Goal: Contribute content: Add original content to the website for others to see

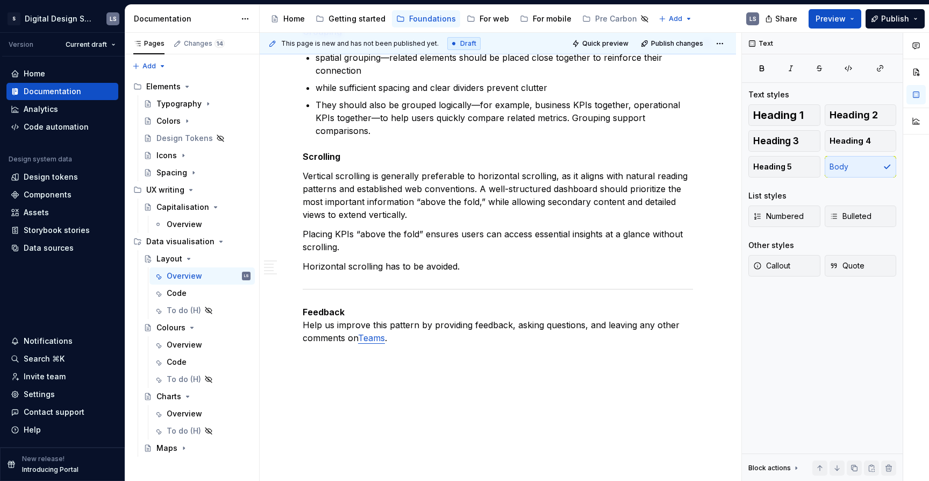
scroll to position [2352, 0]
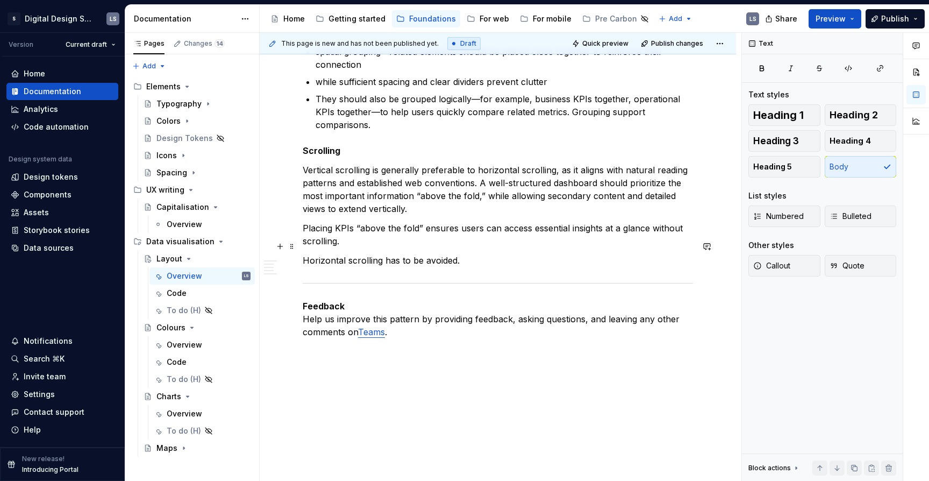
click at [462, 254] on p "Horizontal scrolling has to be avoided." at bounding box center [498, 260] width 390 height 13
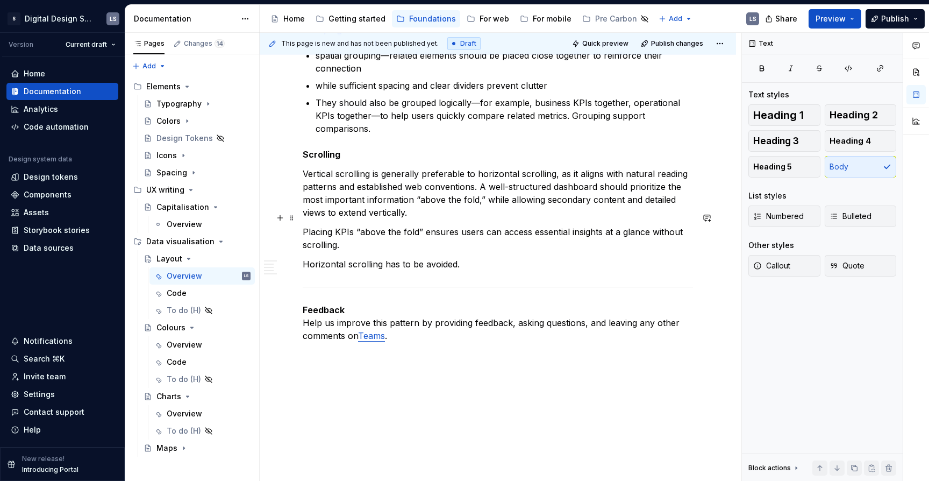
scroll to position [2351, 0]
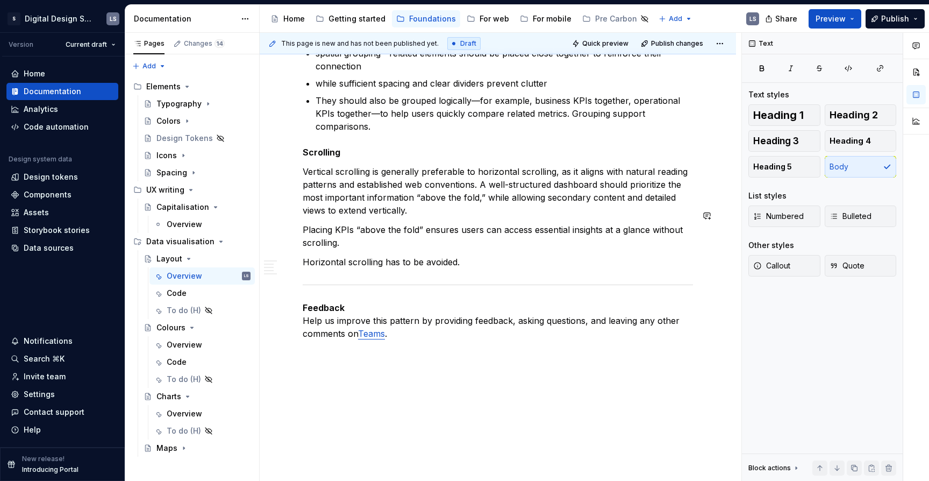
click at [470, 255] on p "Horizontal scrolling has to be avoided." at bounding box center [498, 261] width 390 height 13
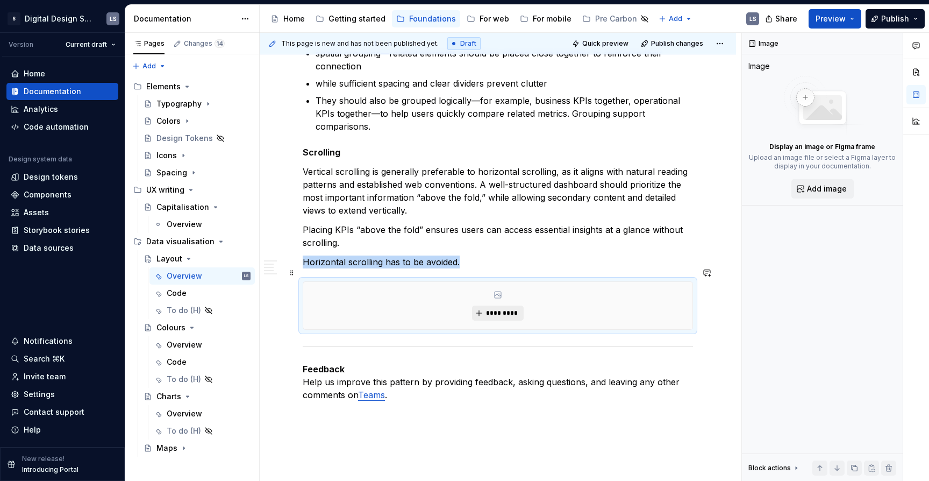
click at [504, 309] on span "*********" at bounding box center [502, 313] width 33 height 9
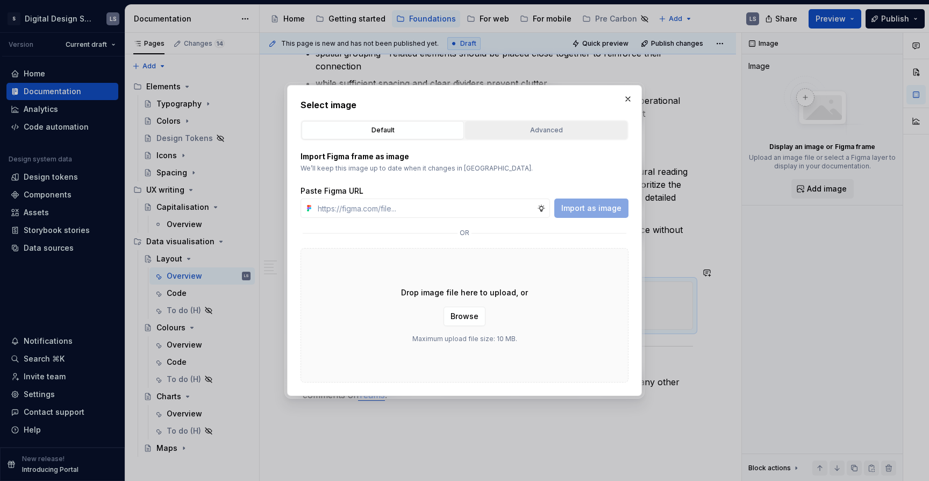
click at [521, 135] on div "Advanced" at bounding box center [546, 130] width 155 height 11
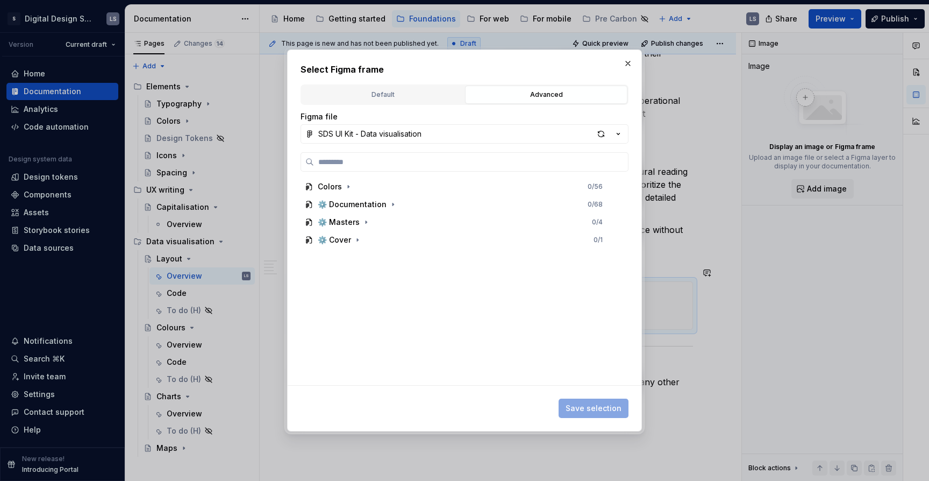
click at [594, 135] on div "button" at bounding box center [601, 133] width 15 height 15
type textarea "*"
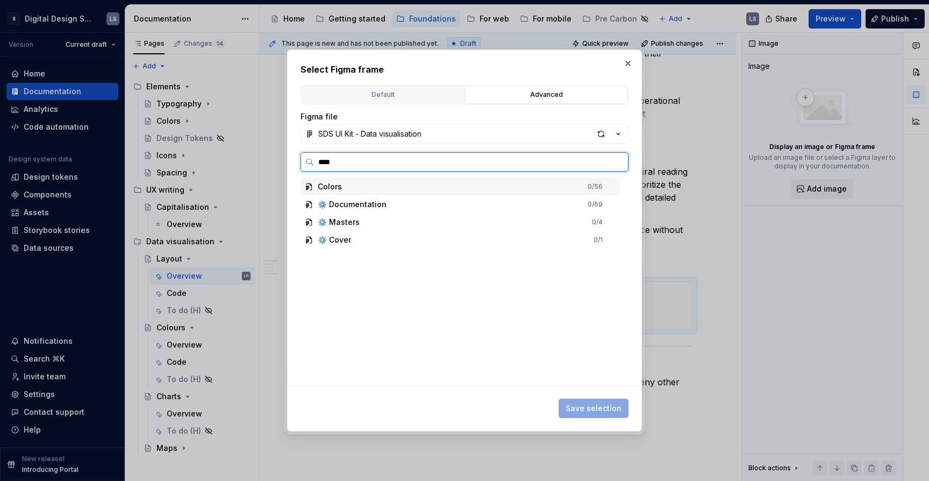
type input "*****"
click at [369, 206] on div "Above the fold" at bounding box center [354, 204] width 53 height 11
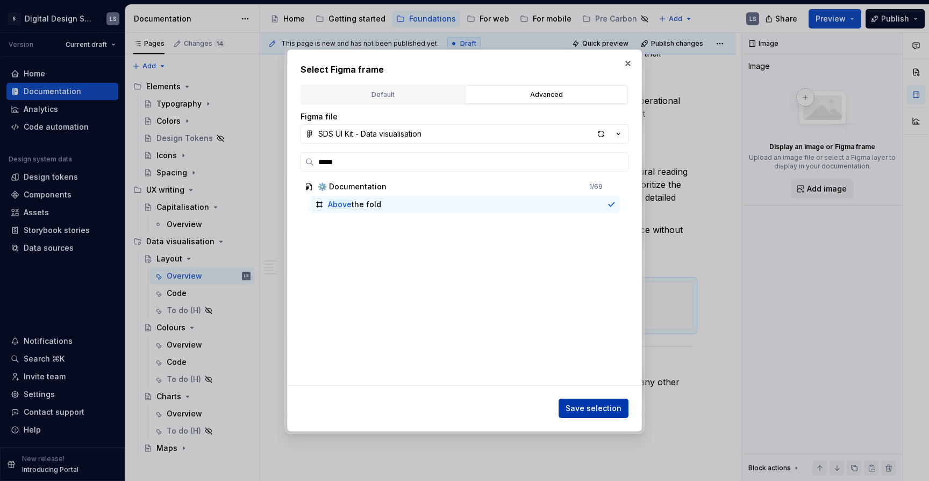
click at [599, 399] on button "Save selection" at bounding box center [594, 407] width 70 height 19
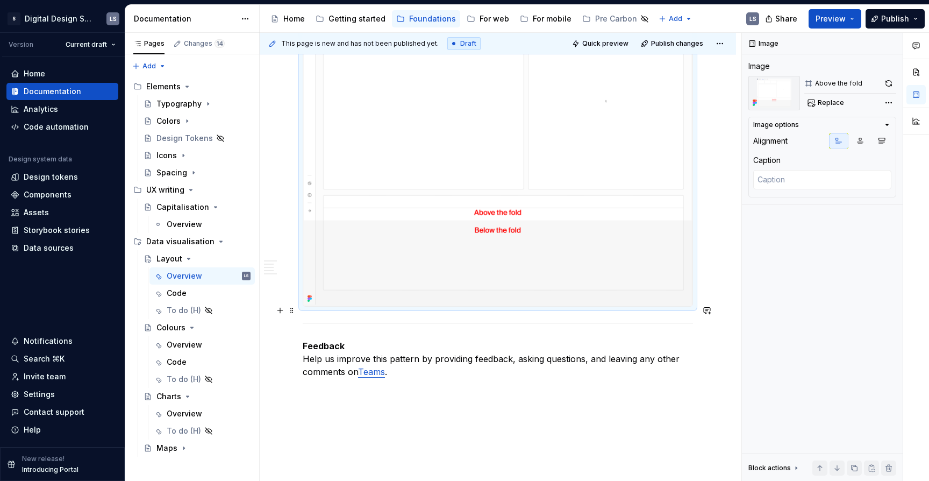
scroll to position [2445, 0]
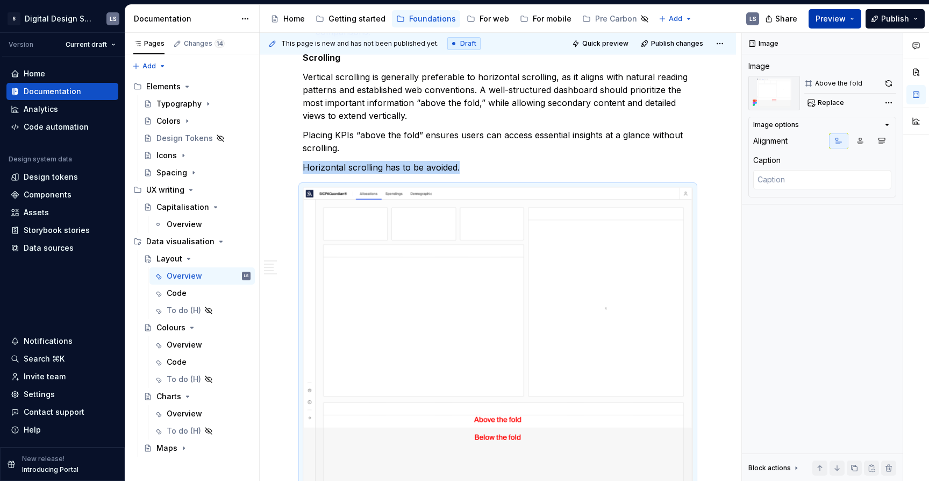
click at [850, 11] on button "Preview" at bounding box center [835, 18] width 53 height 19
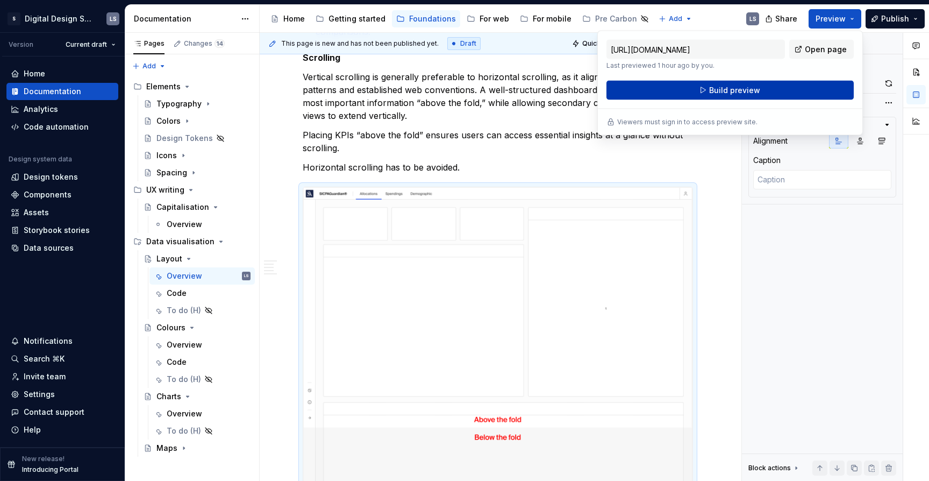
click at [746, 91] on span "Build preview" at bounding box center [734, 90] width 51 height 11
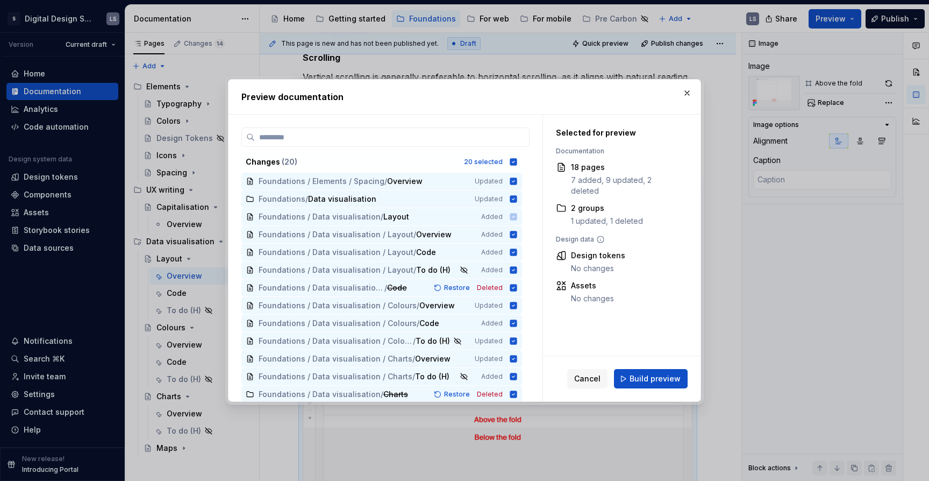
click at [650, 382] on span "Build preview" at bounding box center [655, 378] width 51 height 11
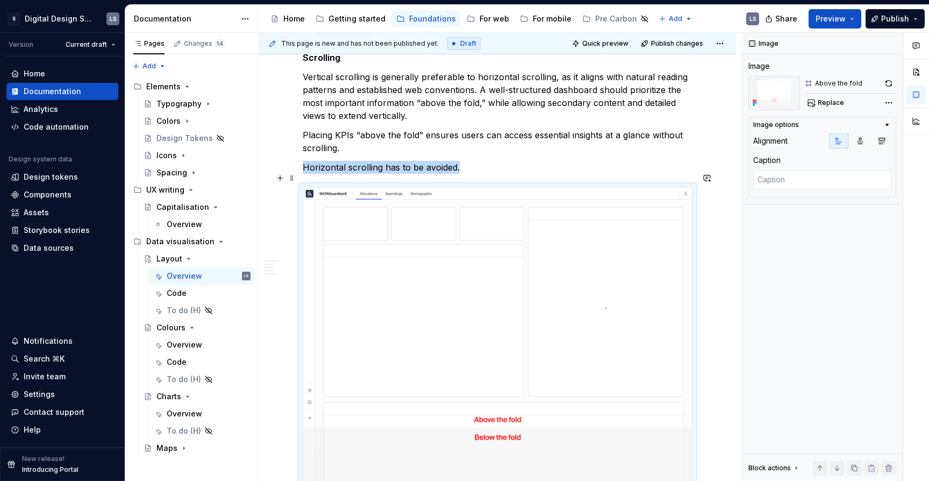
click at [575, 269] on img at bounding box center [497, 350] width 389 height 326
click at [620, 198] on img at bounding box center [497, 350] width 389 height 326
click at [891, 85] on button "button" at bounding box center [888, 83] width 15 height 15
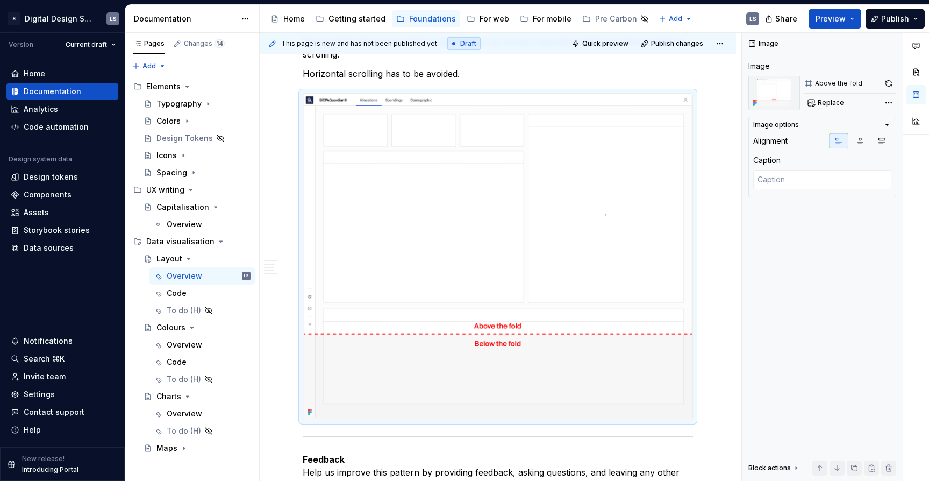
scroll to position [2542, 0]
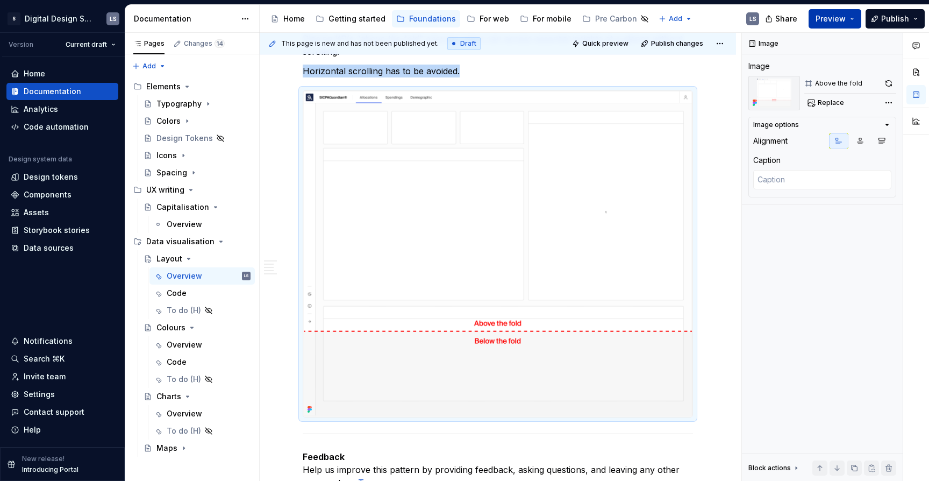
click at [843, 19] on span "Preview" at bounding box center [831, 18] width 30 height 11
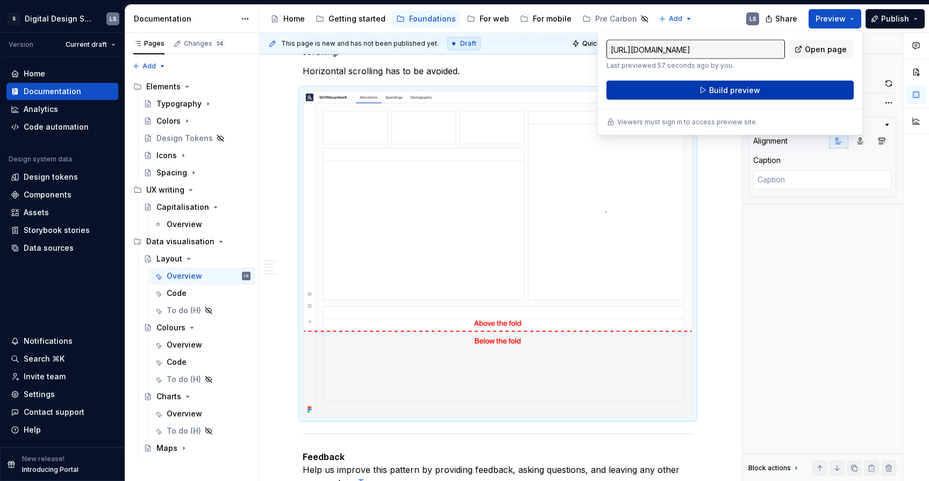
click at [748, 93] on span "Build preview" at bounding box center [734, 90] width 51 height 11
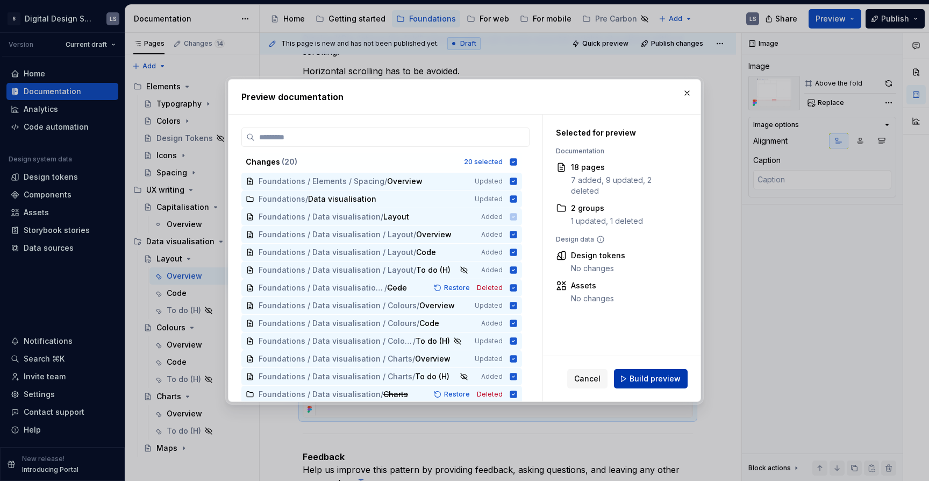
click at [683, 369] on button "Build preview" at bounding box center [651, 378] width 74 height 19
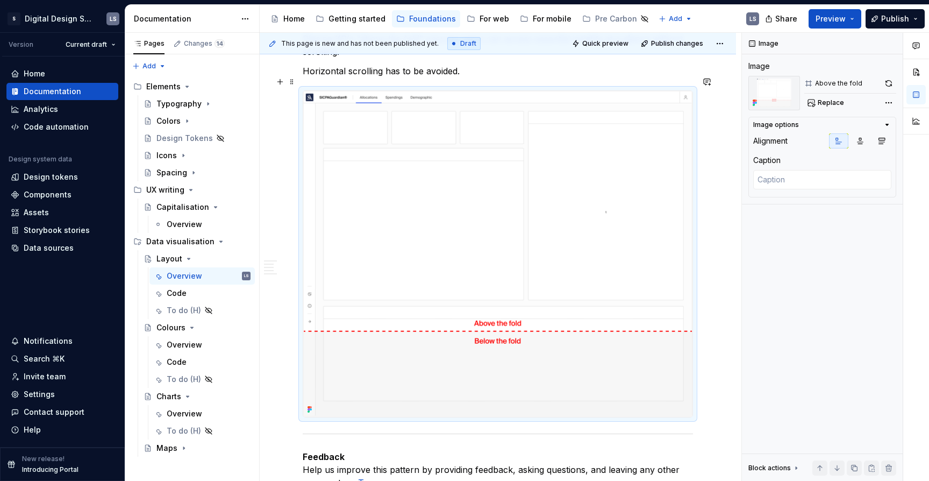
click at [593, 246] on img at bounding box center [497, 254] width 389 height 326
click at [889, 80] on button "button" at bounding box center [888, 83] width 15 height 15
click at [817, 16] on button "Preview" at bounding box center [835, 18] width 53 height 19
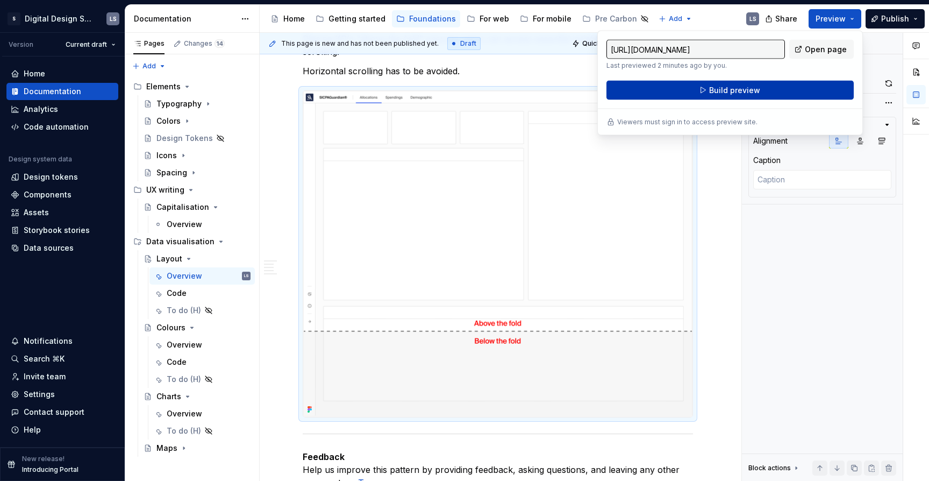
click at [737, 91] on span "Build preview" at bounding box center [734, 90] width 51 height 11
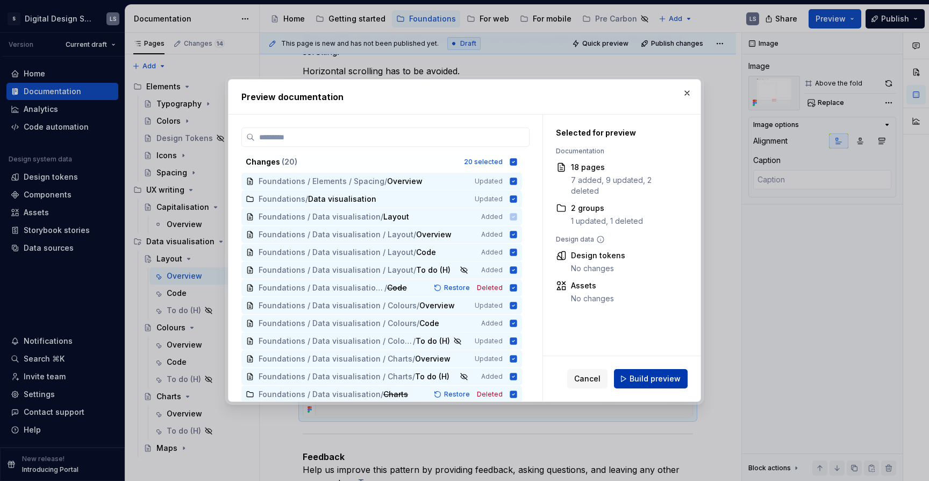
click at [675, 380] on span "Build preview" at bounding box center [655, 378] width 51 height 11
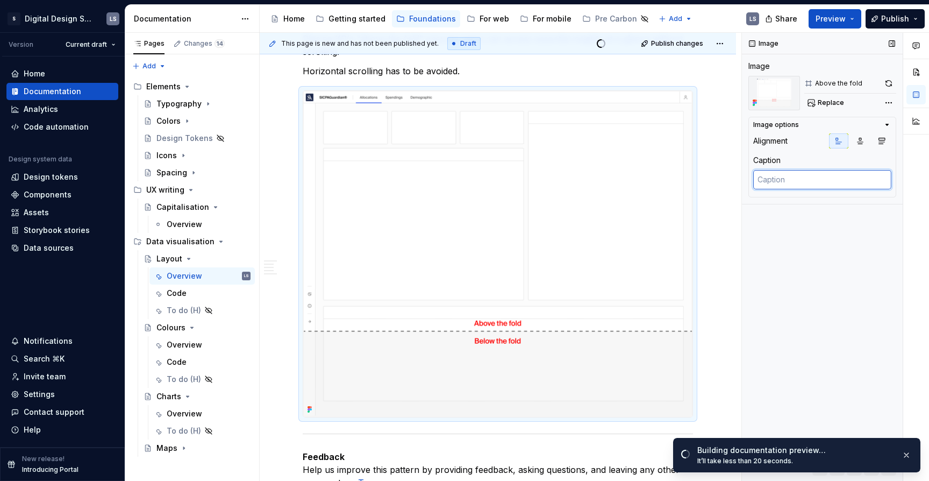
click at [780, 181] on textarea at bounding box center [822, 179] width 138 height 19
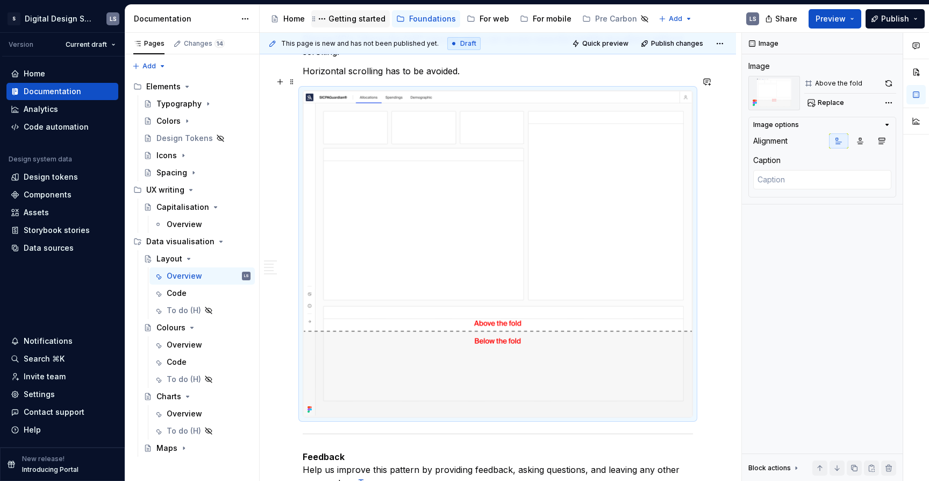
scroll to position [2321, 0]
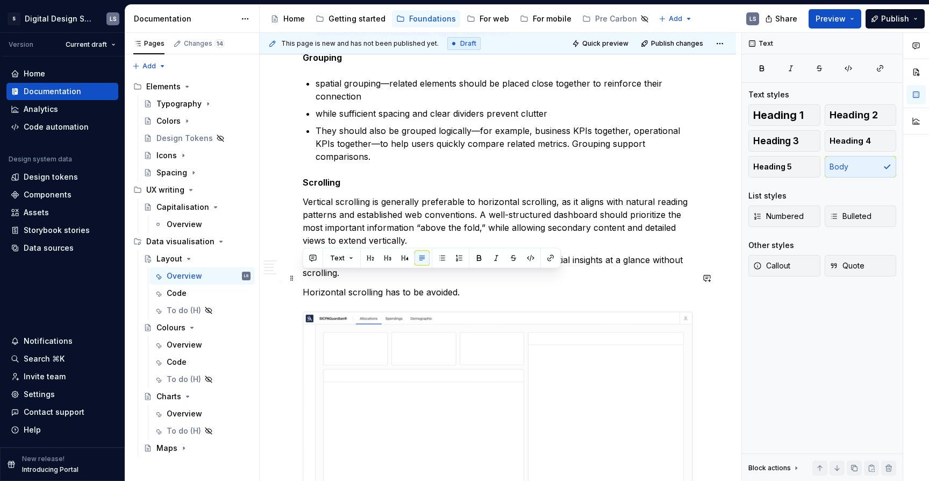
drag, startPoint x: 449, startPoint y: 279, endPoint x: 302, endPoint y: 281, distance: 147.9
click at [401, 195] on p "Vertical scrolling is generally preferable to horizontal scrolling, as it align…" at bounding box center [498, 221] width 390 height 52
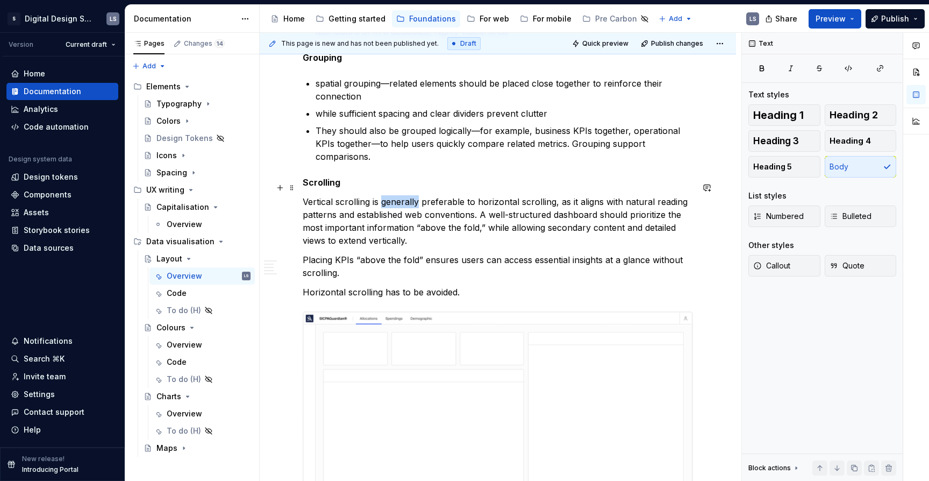
click at [401, 195] on p "Vertical scrolling is generally preferable to horizontal scrolling, as it align…" at bounding box center [498, 221] width 390 height 52
drag, startPoint x: 464, startPoint y: 280, endPoint x: 301, endPoint y: 280, distance: 162.9
click at [305, 195] on p "Vertical scrolling is generally preferable to horizontal scrolling, as it align…" at bounding box center [498, 221] width 390 height 52
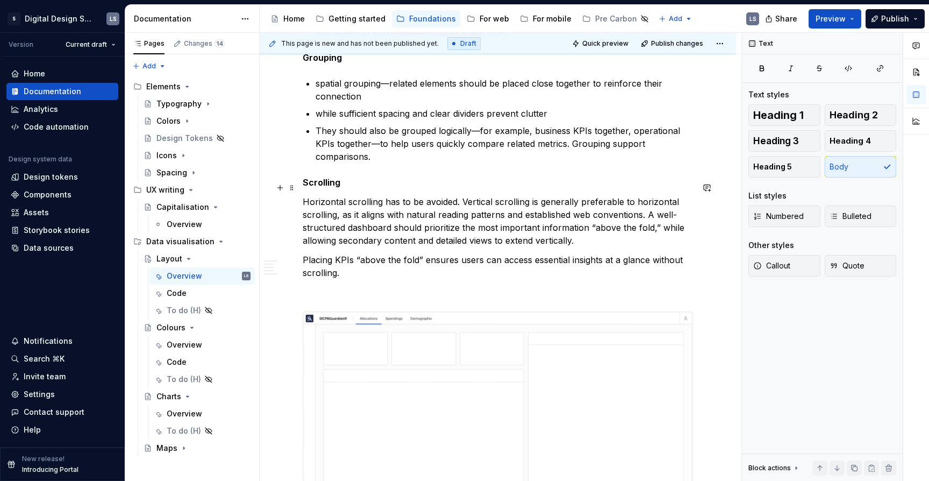
click at [552, 195] on p "Horizontal scrolling has to be avoided. Vertical scrolling is generally prefera…" at bounding box center [498, 221] width 390 height 52
click at [394, 203] on p "Horizontal scrolling has to be avoided. Vertical scrolling is tolerated as it p…" at bounding box center [498, 221] width 390 height 52
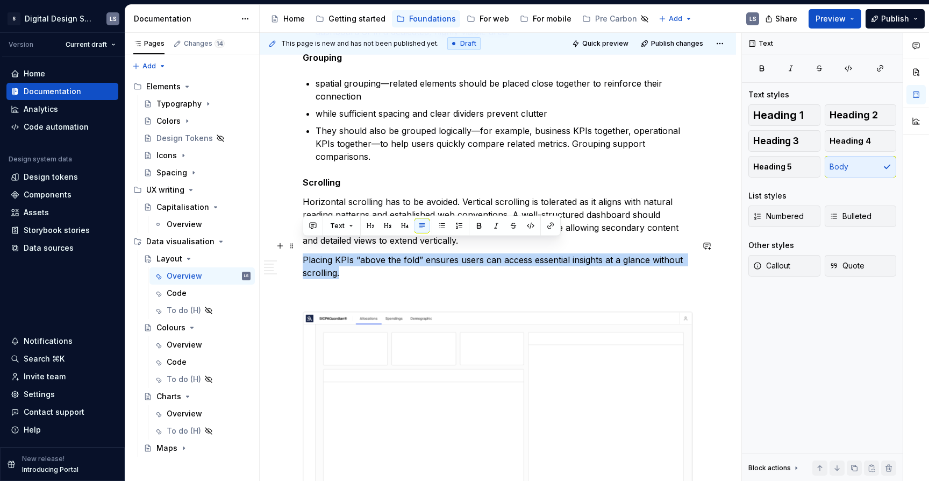
drag, startPoint x: 334, startPoint y: 260, endPoint x: 298, endPoint y: 249, distance: 38.3
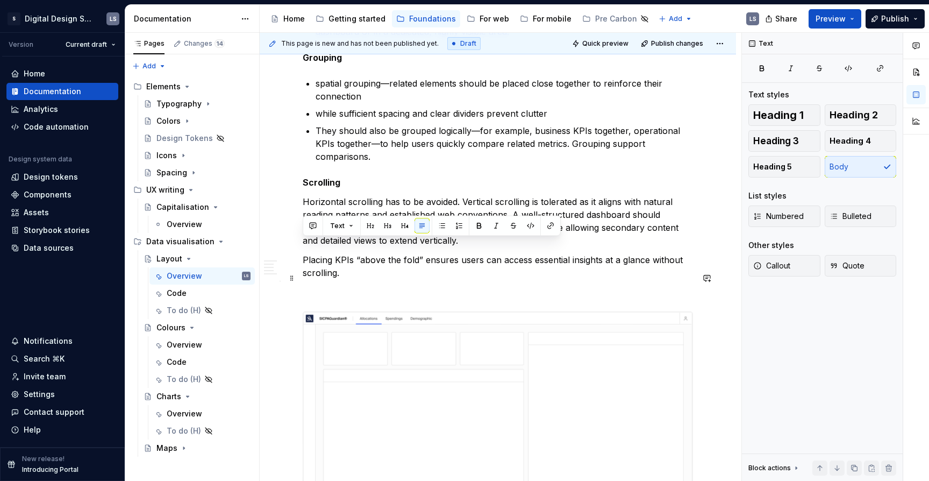
click at [415, 285] on p at bounding box center [498, 291] width 390 height 13
click at [305, 253] on p "Placing KPIs “above the fold” ensures users can access essential insights at a …" at bounding box center [498, 266] width 390 height 26
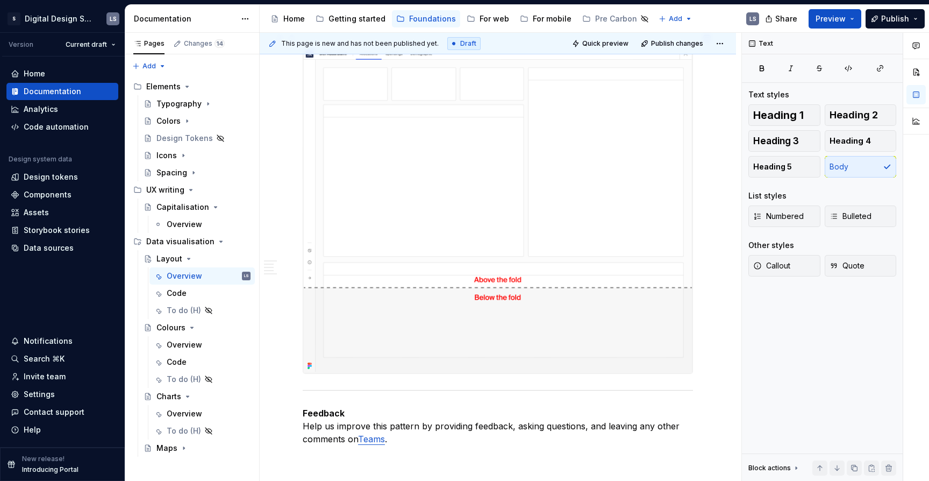
scroll to position [2536, 0]
click at [531, 236] on img at bounding box center [497, 208] width 389 height 326
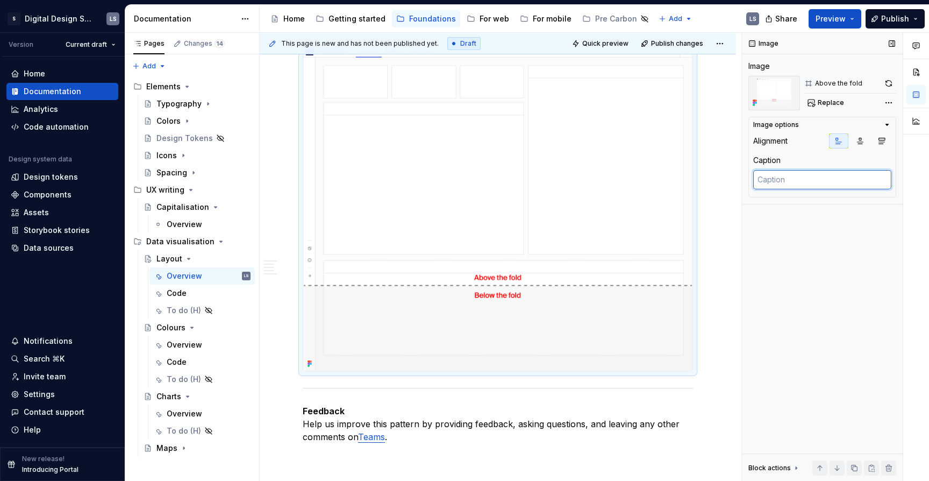
click at [771, 172] on textarea at bounding box center [822, 179] width 138 height 19
paste textarea "Placing KPIs “above the fold” ensures users can access essential insights at a …"
type textarea "*"
type textarea "Placing KPIs “above the fold” ensures users can access essential insights at a …"
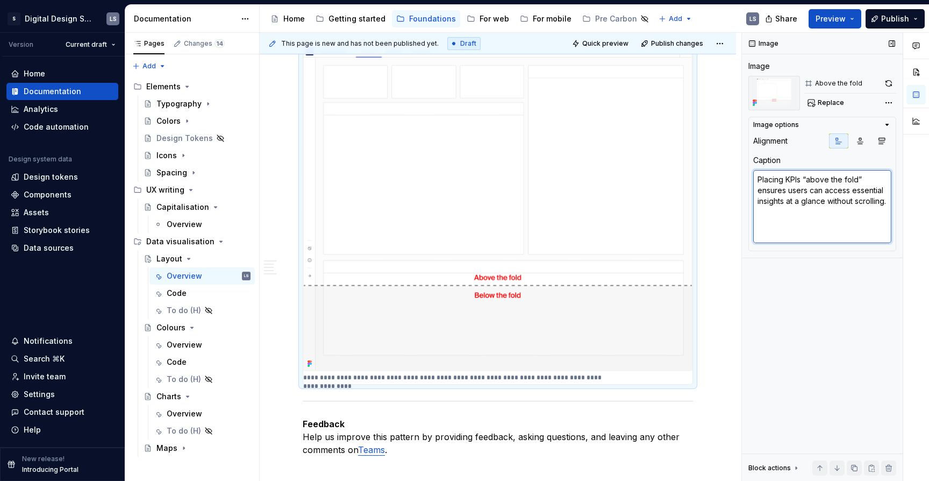
type textarea "*"
type textarea "Placing KPIs “above the fold” ensures users can access essential insights at a …"
type textarea "*"
type textarea "Placing KPIs “above the fold” ensures users can access essential insights at a …"
click at [841, 19] on span "Preview" at bounding box center [831, 18] width 30 height 11
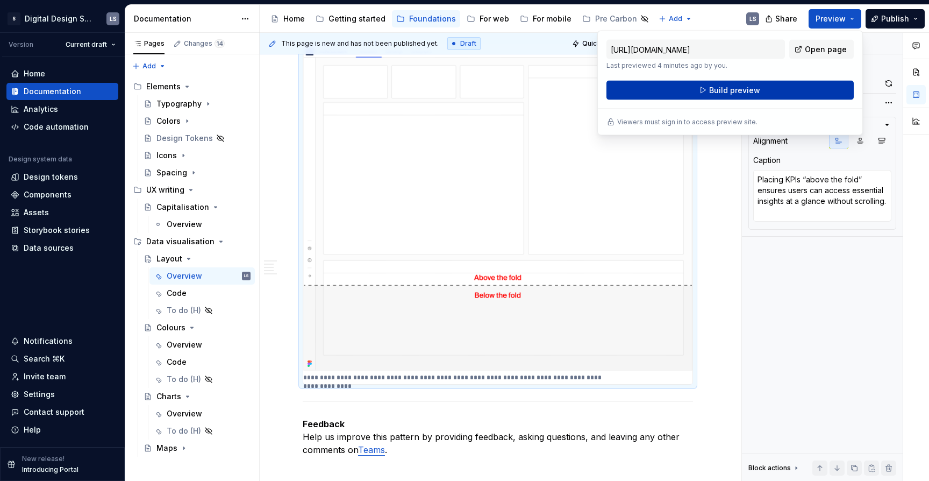
click at [791, 84] on button "Build preview" at bounding box center [729, 90] width 247 height 19
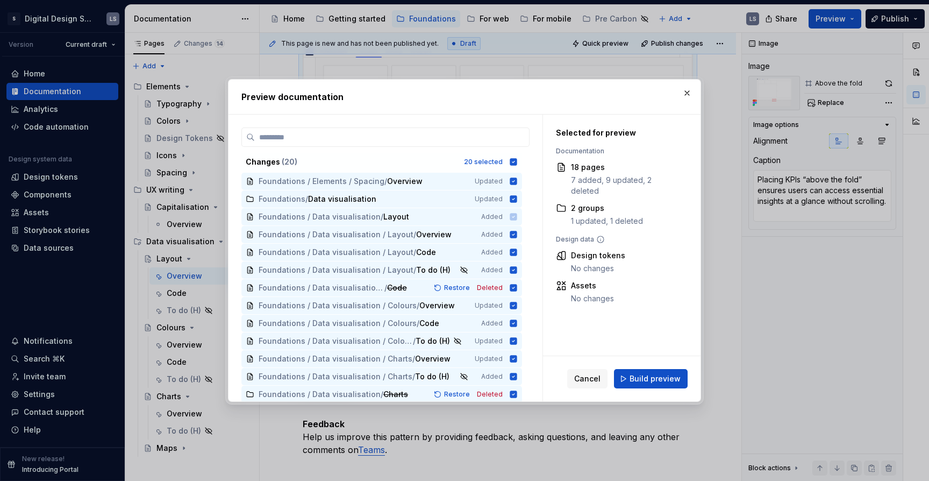
click at [649, 381] on span "Build preview" at bounding box center [655, 378] width 51 height 11
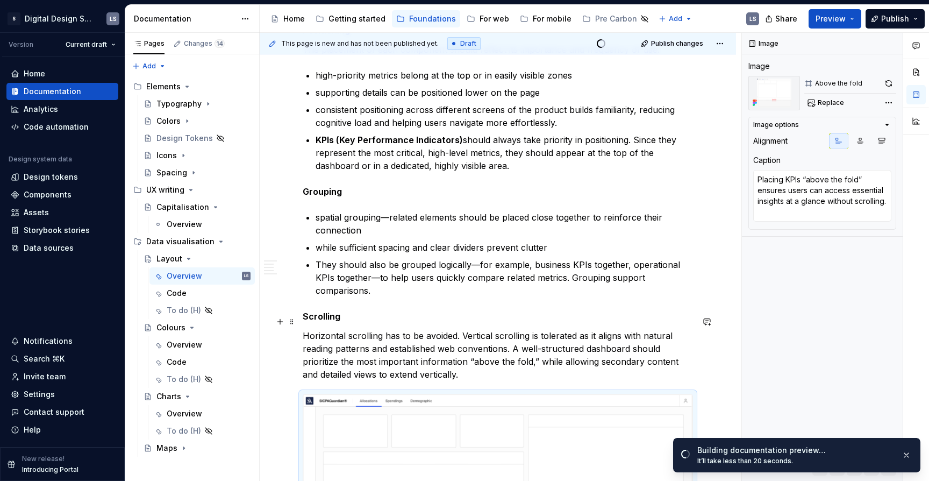
scroll to position [2188, 0]
click at [450, 328] on p "Horizontal scrolling has to be avoided. Vertical scrolling is tolerated as it a…" at bounding box center [498, 354] width 390 height 52
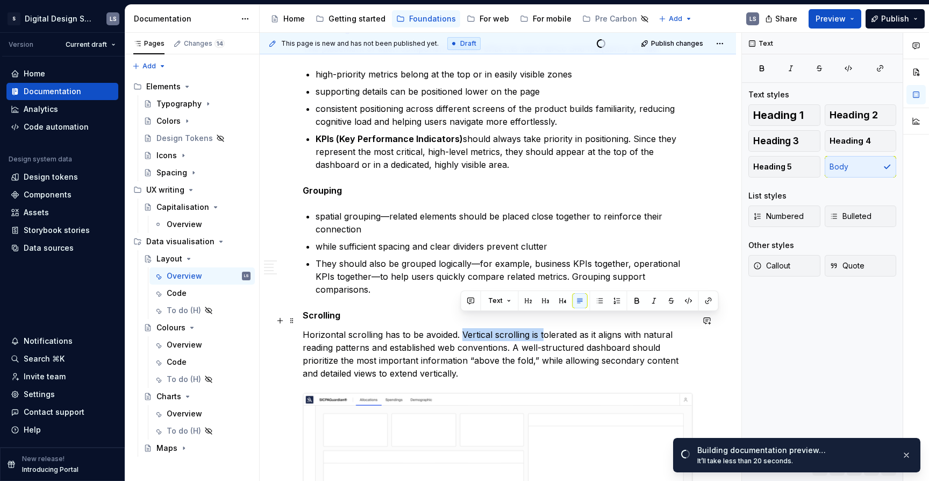
drag, startPoint x: 476, startPoint y: 323, endPoint x: 543, endPoint y: 323, distance: 66.1
click at [543, 328] on p "Horizontal scrolling has to be avoided. Vertical scrolling is tolerated as it a…" at bounding box center [498, 354] width 390 height 52
click at [536, 361] on p "Horizontal scrolling has to be avoided. Vertical scrolling is tolerated as it a…" at bounding box center [498, 354] width 390 height 52
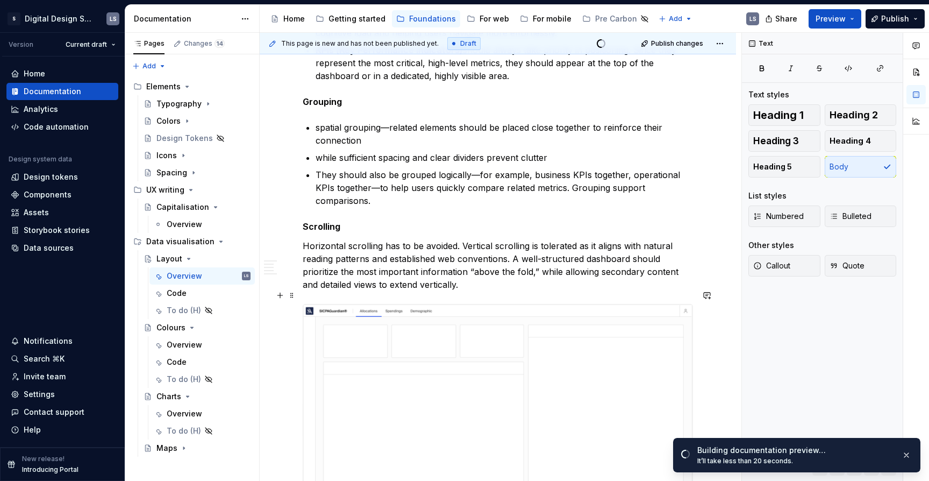
scroll to position [2281, 0]
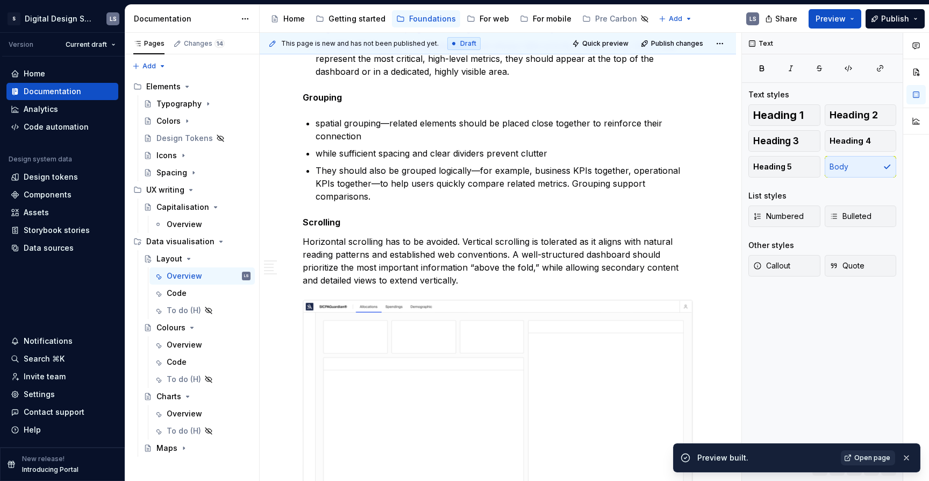
click at [858, 454] on span "Open page" at bounding box center [872, 457] width 36 height 9
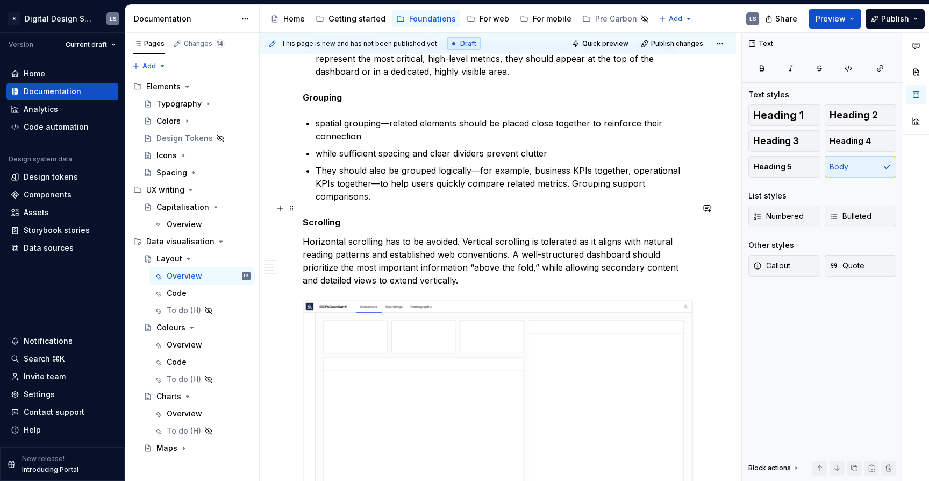
click at [332, 217] on strong "Scrolling" at bounding box center [322, 222] width 38 height 11
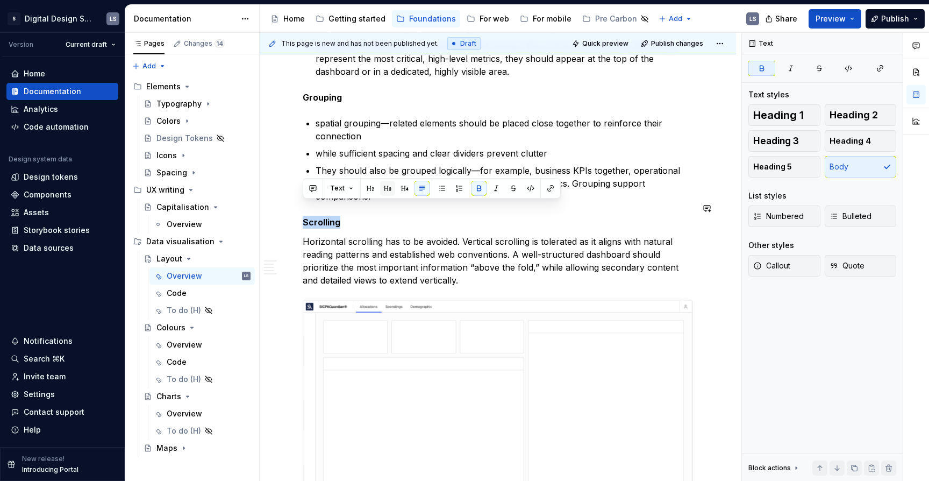
click at [392, 190] on button "button" at bounding box center [387, 188] width 15 height 15
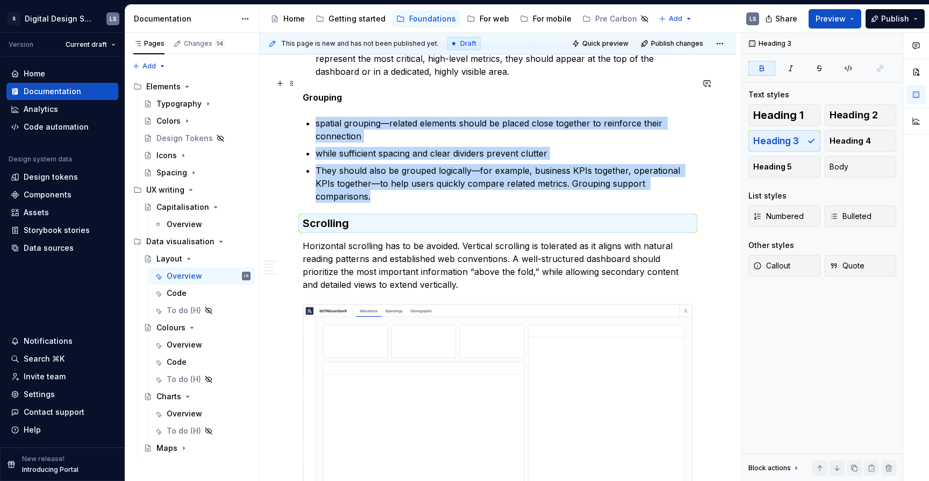
click at [334, 92] on strong "Grouping" at bounding box center [322, 97] width 39 height 11
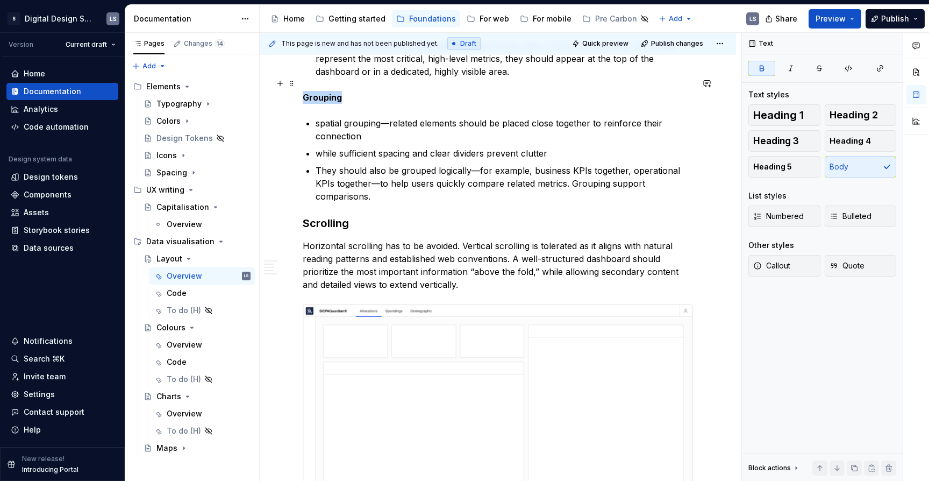
click at [334, 92] on strong "Grouping" at bounding box center [322, 97] width 39 height 11
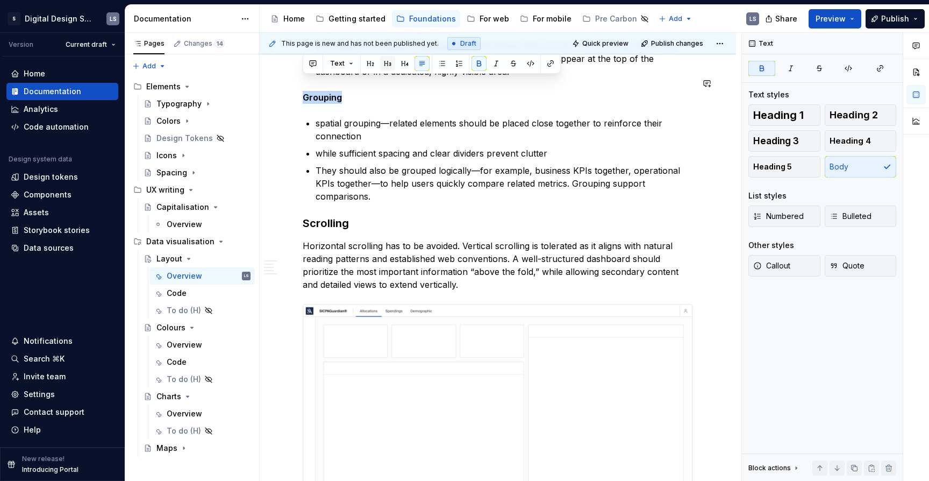
click at [386, 65] on button "button" at bounding box center [387, 63] width 15 height 15
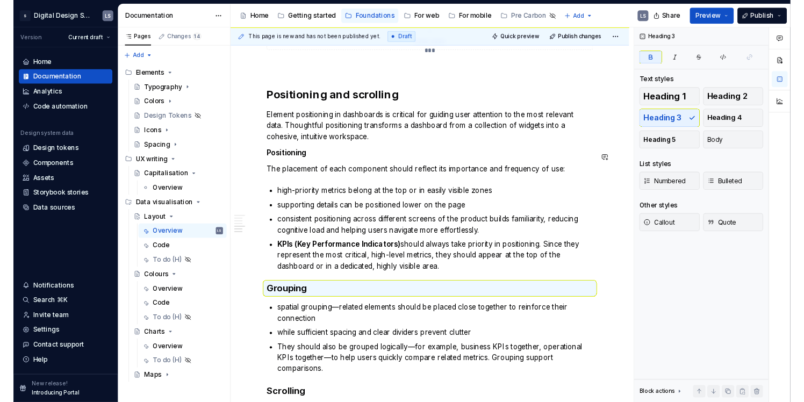
scroll to position [1980, 0]
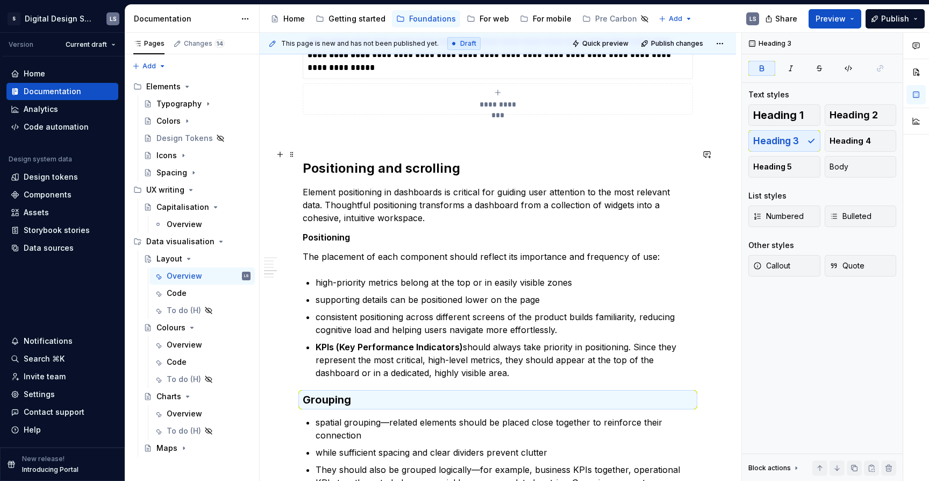
click at [349, 160] on h2 "Positioning and scrolling" at bounding box center [498, 168] width 390 height 17
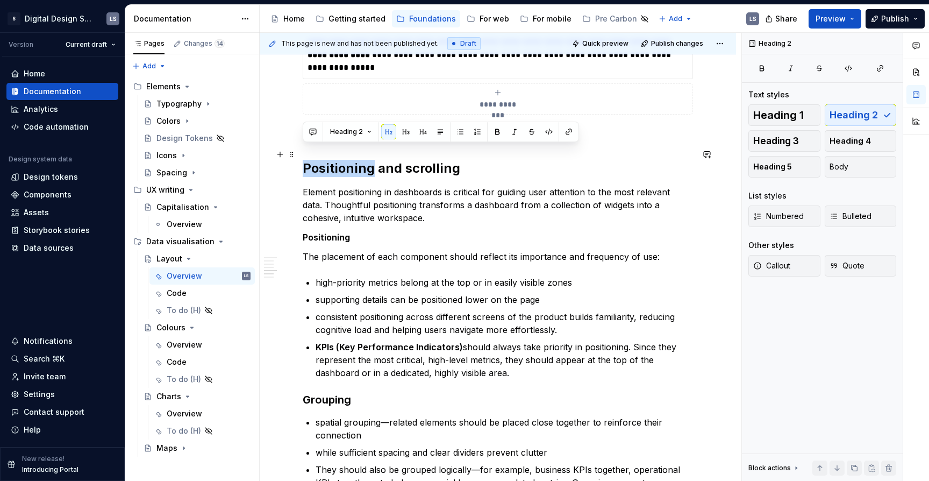
click at [349, 160] on h2 "Positioning and scrolling" at bounding box center [498, 168] width 390 height 17
click at [823, 17] on span "Preview" at bounding box center [831, 18] width 30 height 11
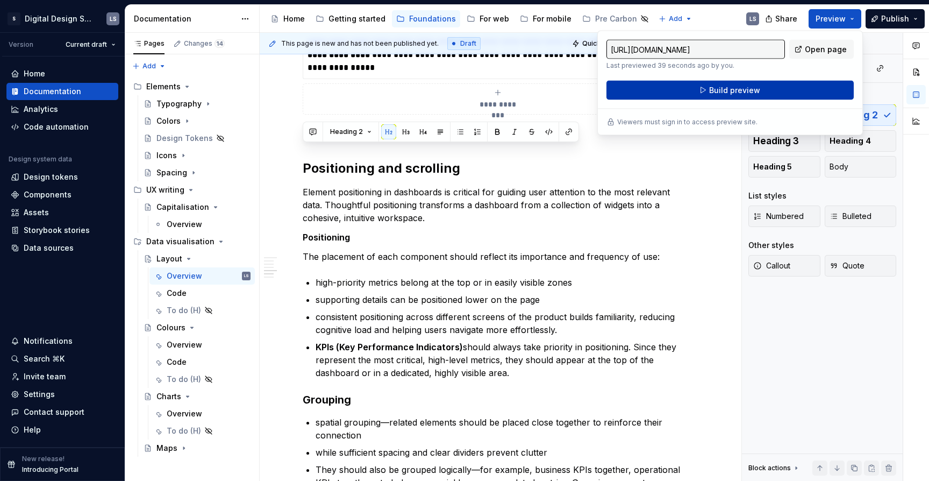
click at [759, 92] on button "Build preview" at bounding box center [729, 90] width 247 height 19
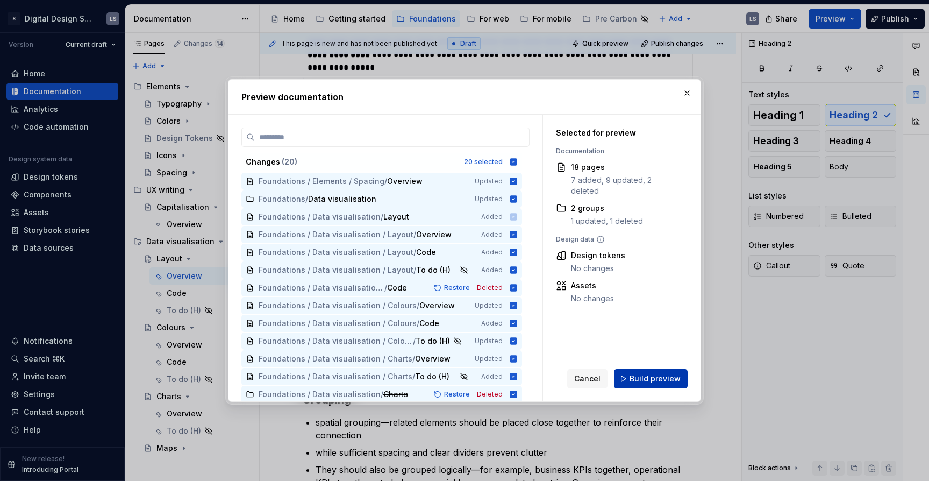
click at [685, 374] on button "Build preview" at bounding box center [651, 378] width 74 height 19
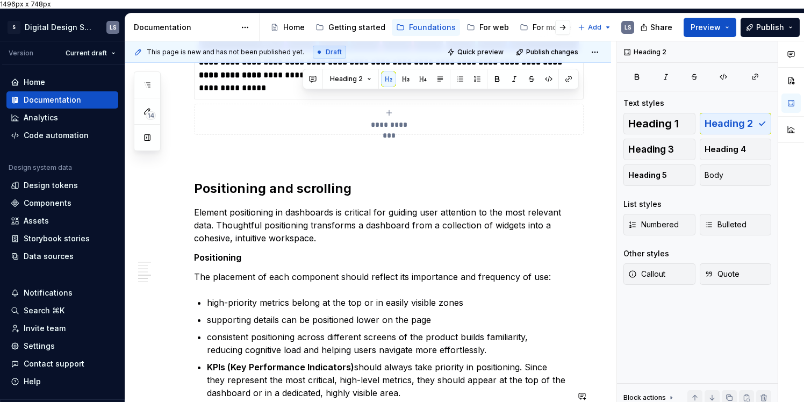
scroll to position [1993, 0]
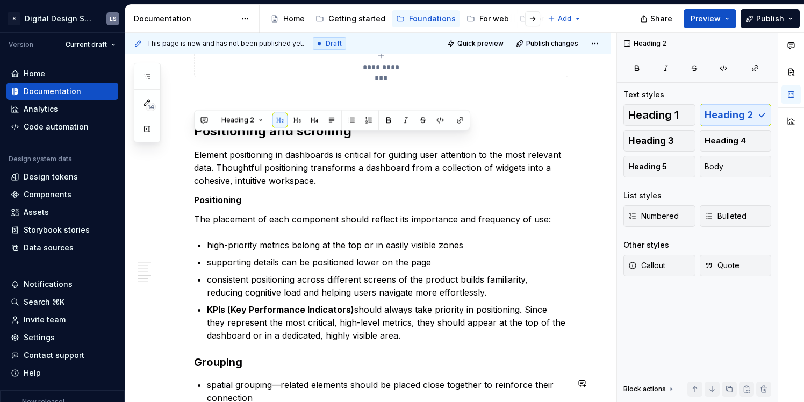
type textarea "*"
